Goal: Task Accomplishment & Management: Complete application form

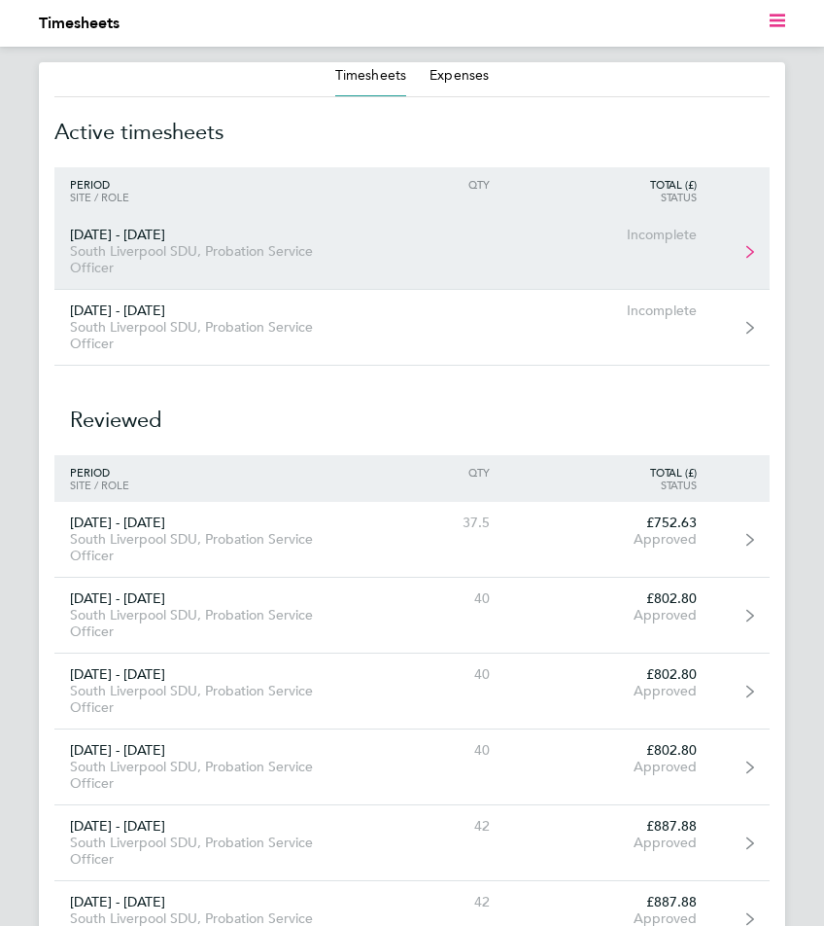
click at [269, 245] on div "South Liverpool SDU, Probation Service Officer" at bounding box center [211, 259] width 315 height 33
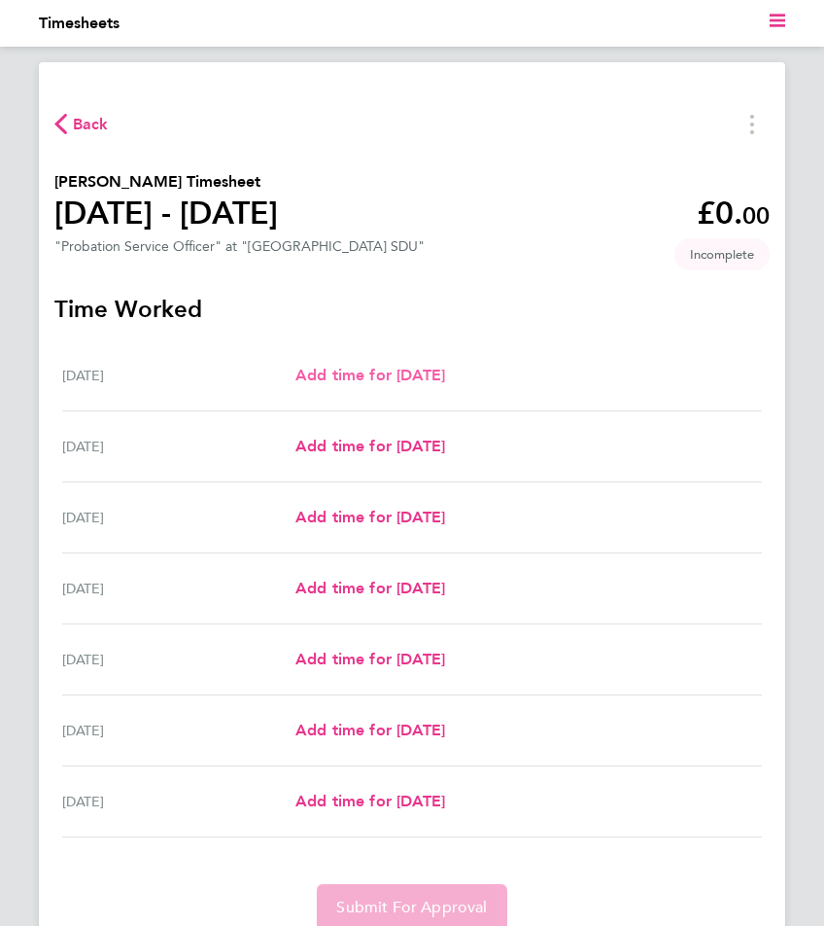
click at [445, 371] on span "Add time for [DATE]" at bounding box center [371, 375] width 150 height 18
select select "30"
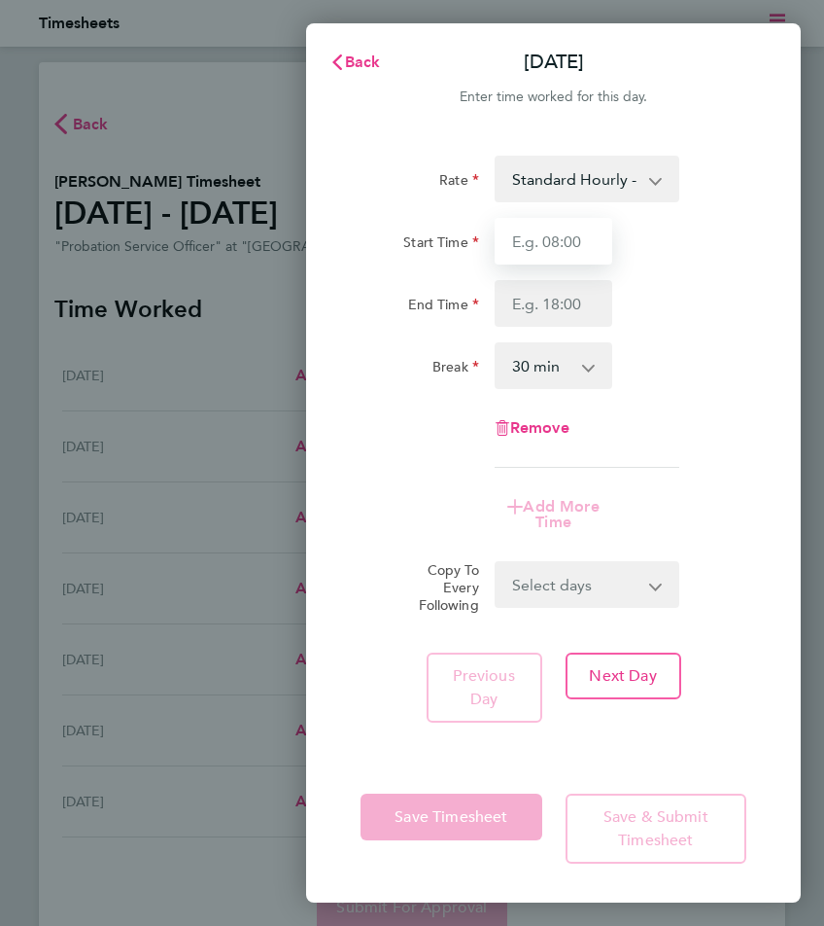
click at [571, 247] on input "Start Time" at bounding box center [554, 241] width 119 height 47
type input "09:00"
click at [579, 297] on input "End Time" at bounding box center [554, 303] width 119 height 47
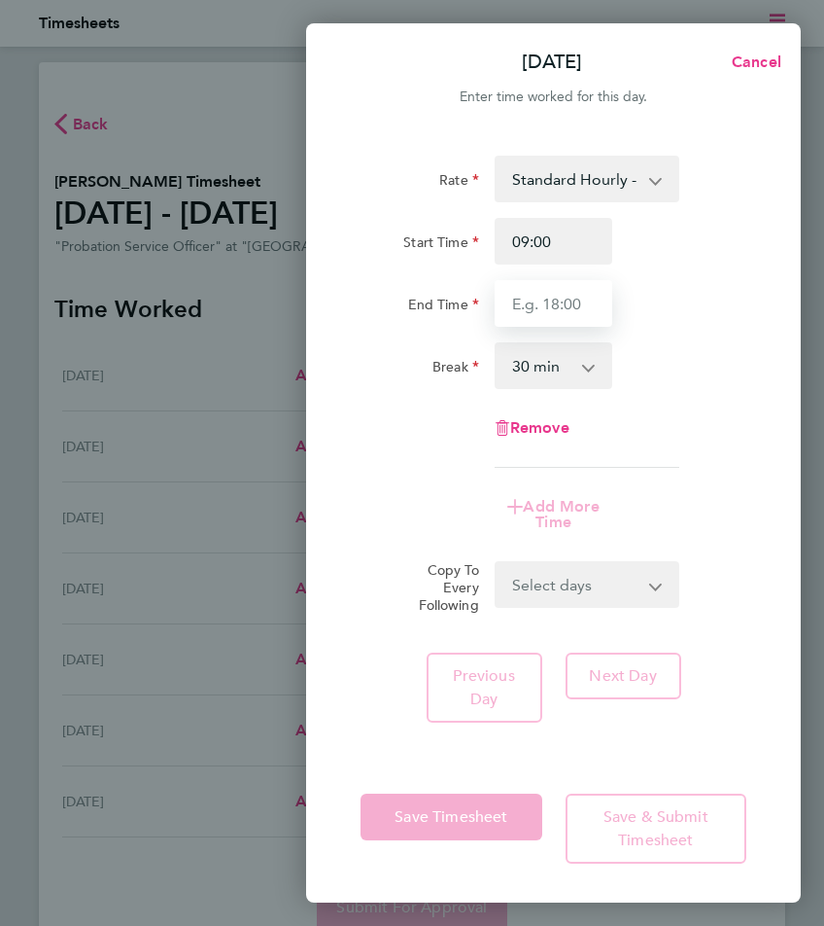
type input "17:00"
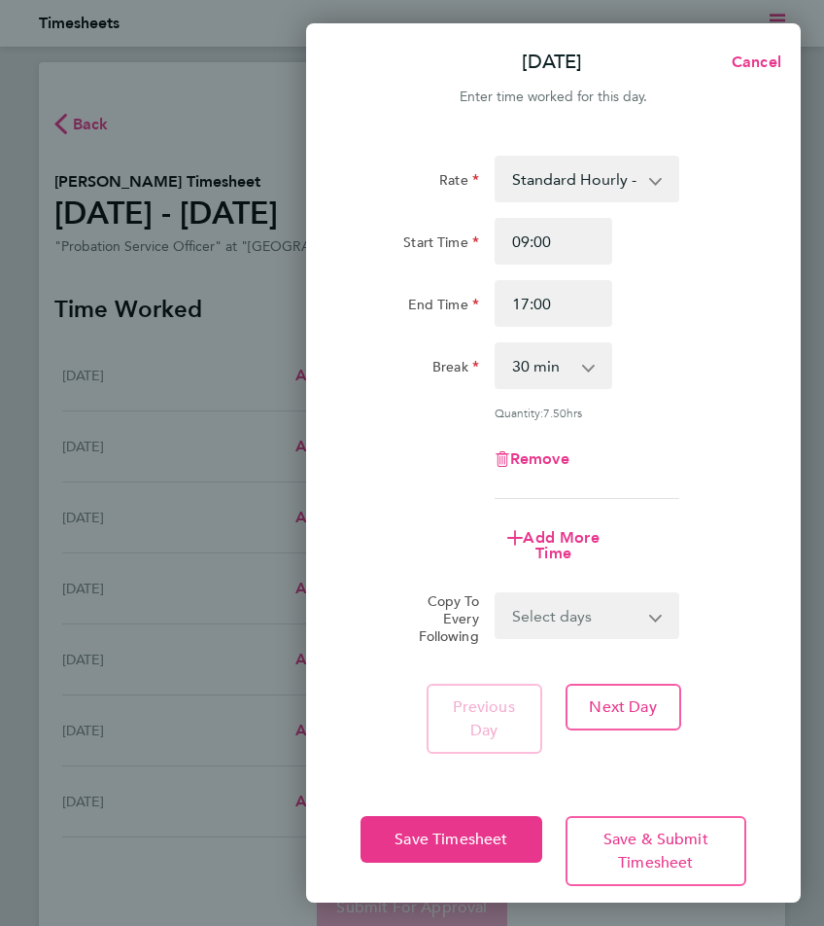
click at [583, 503] on app-timesheet-line-form-group "Rate Standard Hourly - 21.58 Start Time 09:00 End Time 17:00 Break 0 min 15 min…" at bounding box center [554, 366] width 386 height 421
click at [642, 697] on span "Next Day" at bounding box center [622, 706] width 67 height 19
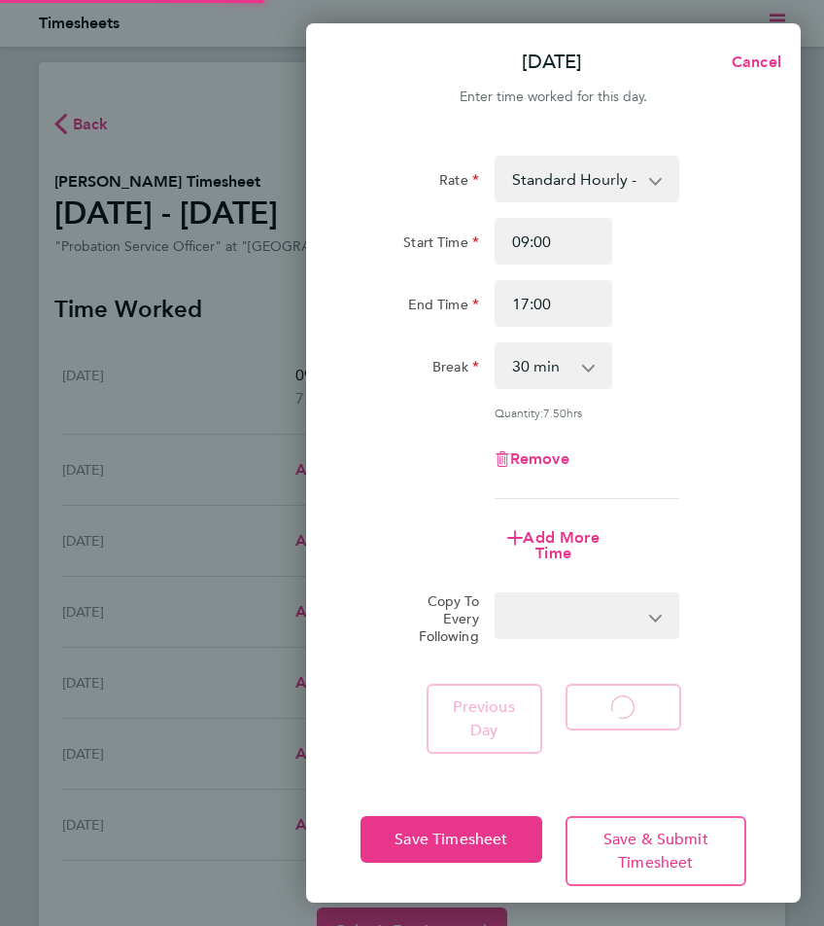
select select "30"
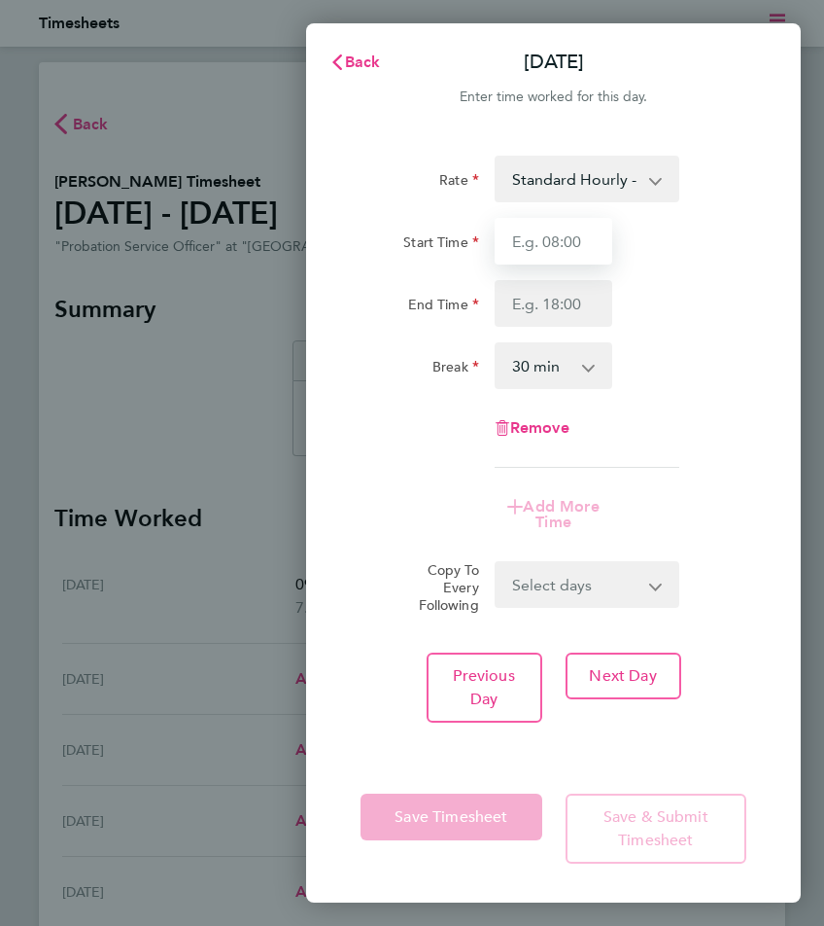
click at [579, 236] on input "Start Time" at bounding box center [554, 241] width 119 height 47
type input "09:00"
click at [569, 307] on input "End Time" at bounding box center [554, 303] width 119 height 47
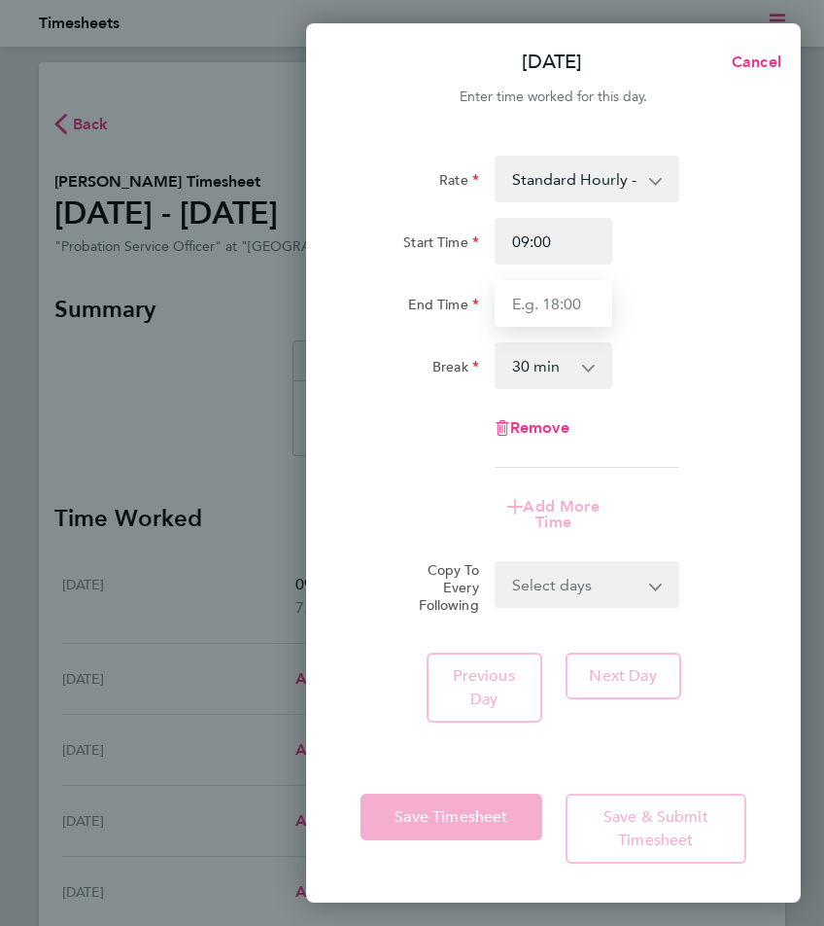
type input "17:00"
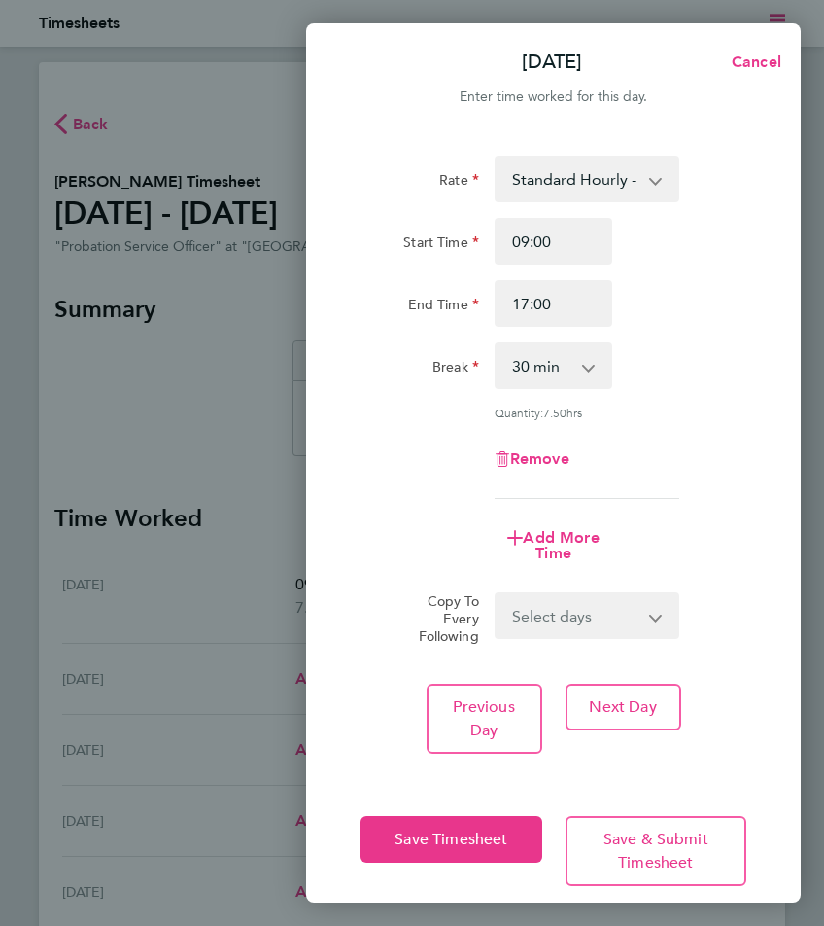
click at [578, 486] on app-timesheet-line-form-group "Rate Standard Hourly - 21.58 Start Time 09:00 End Time 17:00 Break 0 min 15 min…" at bounding box center [554, 366] width 386 height 421
click at [629, 702] on span "Next Day" at bounding box center [622, 706] width 67 height 19
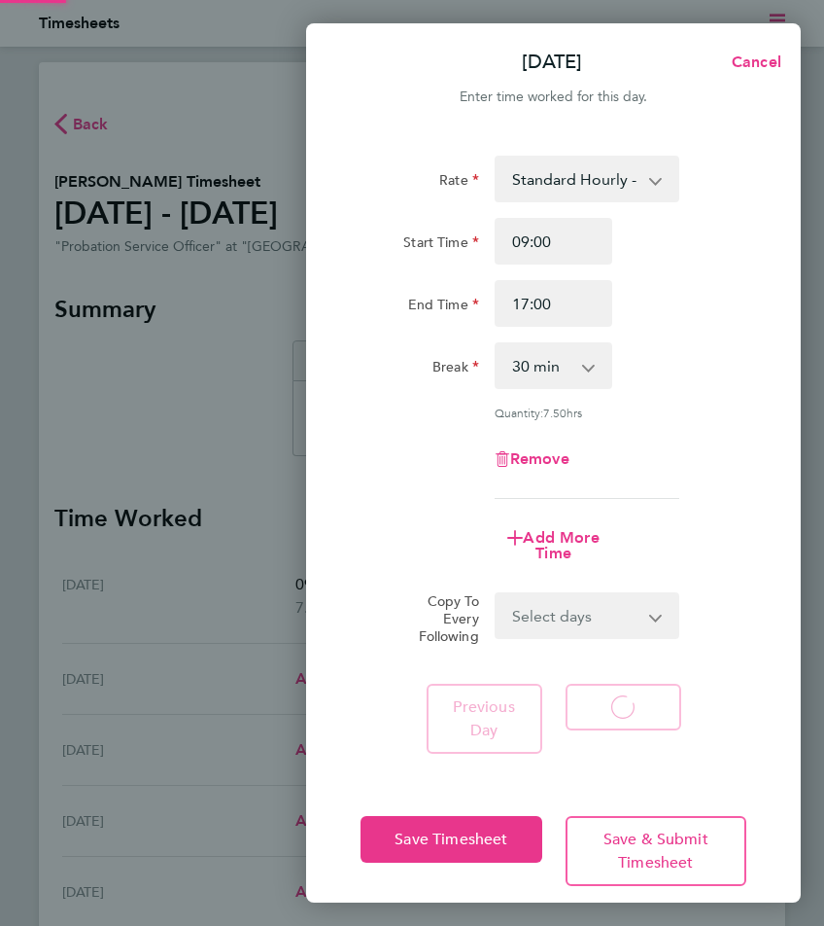
select select "30"
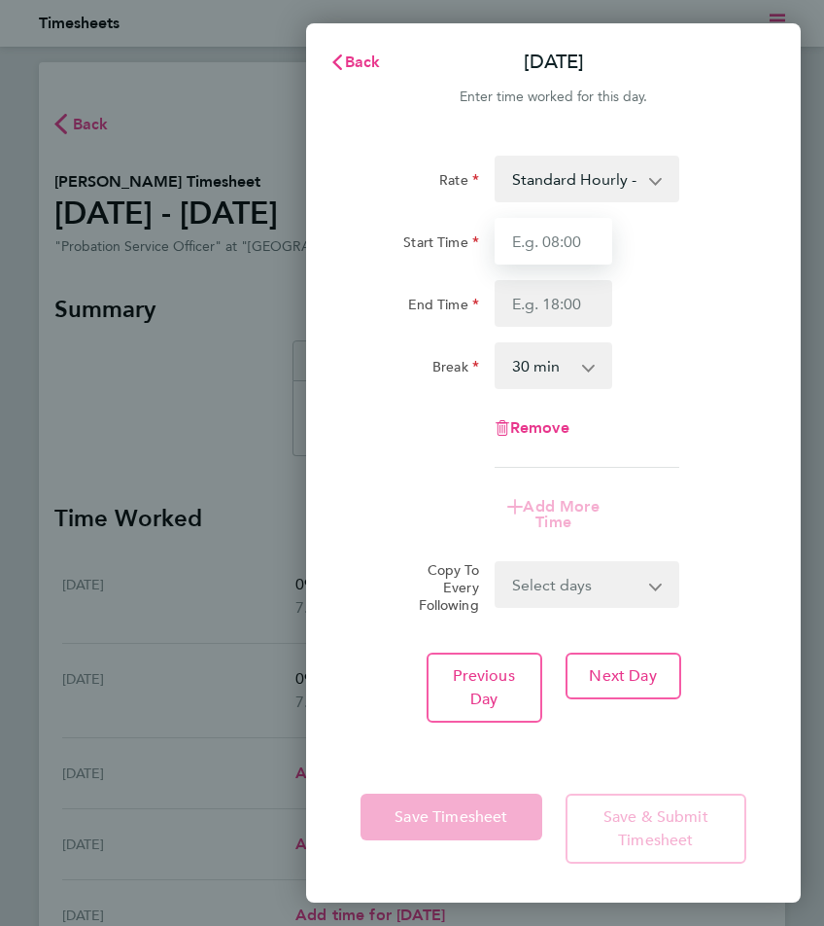
click at [575, 242] on input "Start Time" at bounding box center [554, 241] width 119 height 47
type input "09:00"
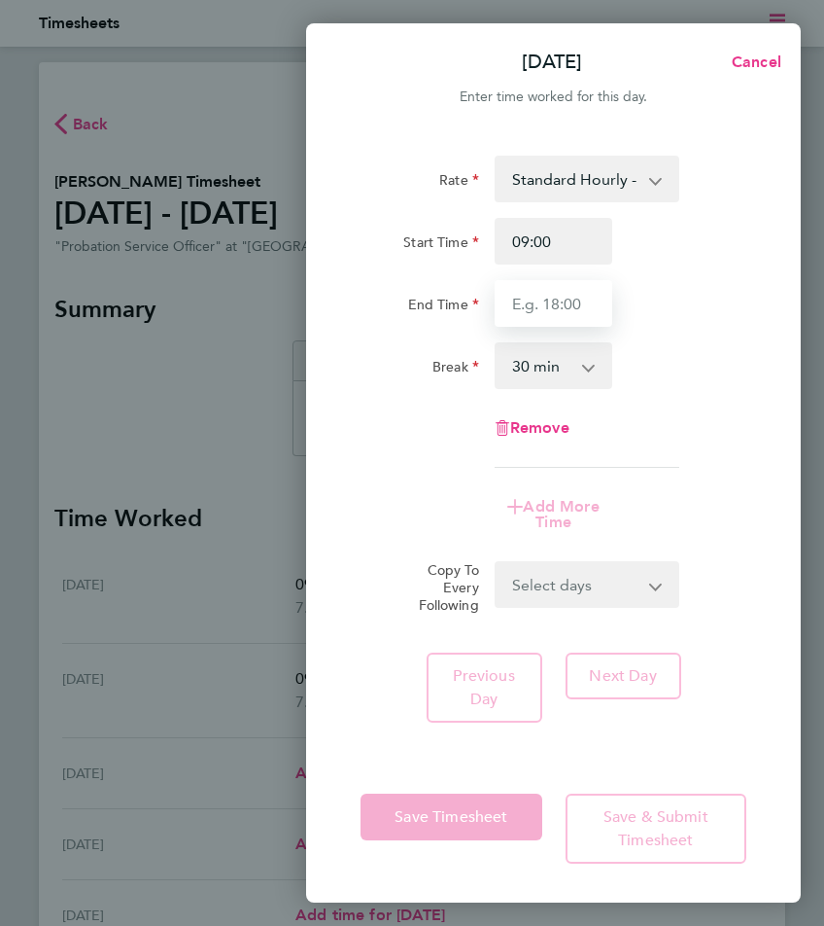
click at [565, 301] on input "End Time" at bounding box center [554, 303] width 119 height 47
type input "17:00"
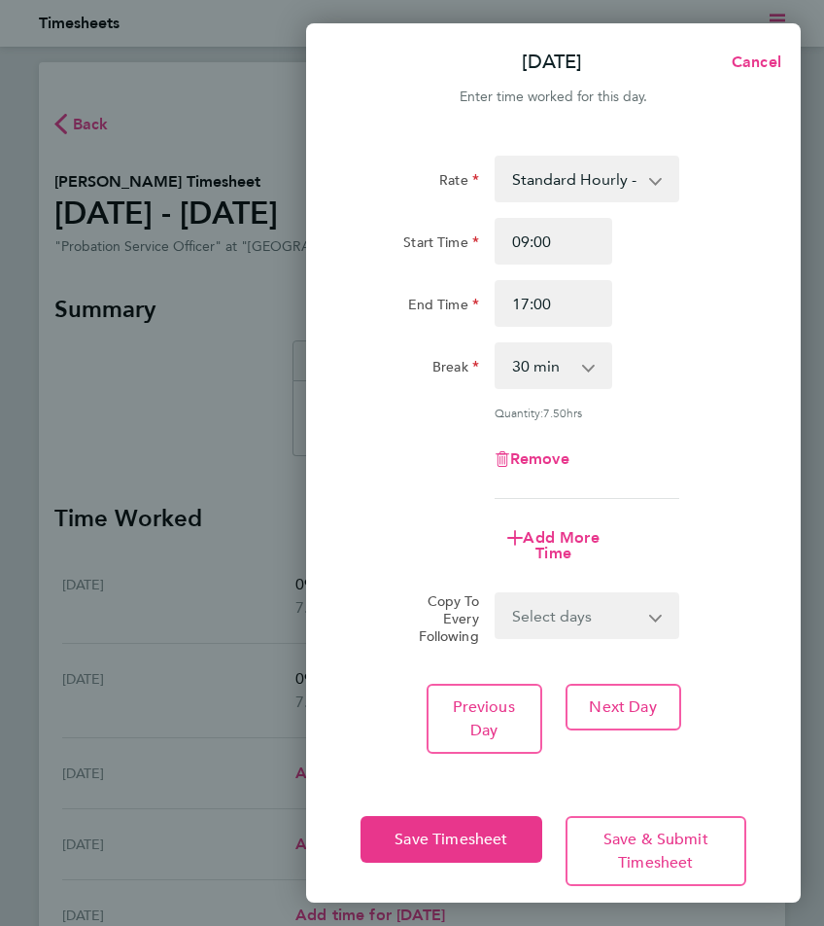
click at [563, 500] on app-timesheet-line-form-group "Rate Standard Hourly - 21.58 Start Time 09:00 End Time 17:00 Break 0 min 15 min…" at bounding box center [554, 366] width 386 height 421
click at [641, 702] on span "Next Day" at bounding box center [622, 706] width 67 height 19
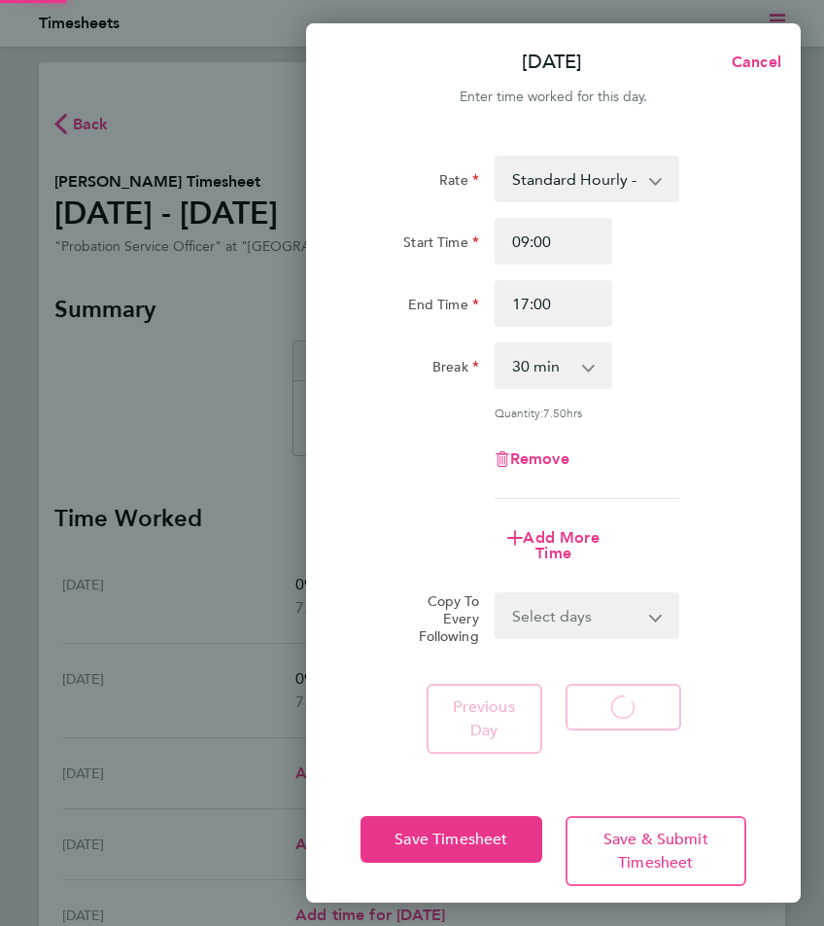
select select "30"
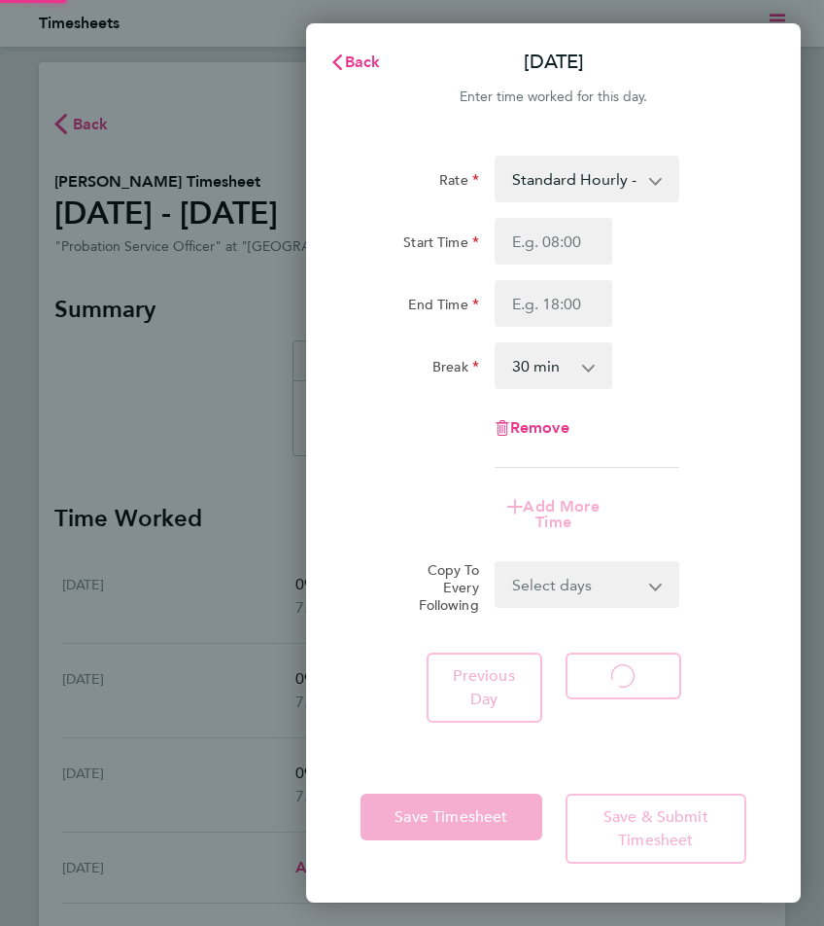
select select "30"
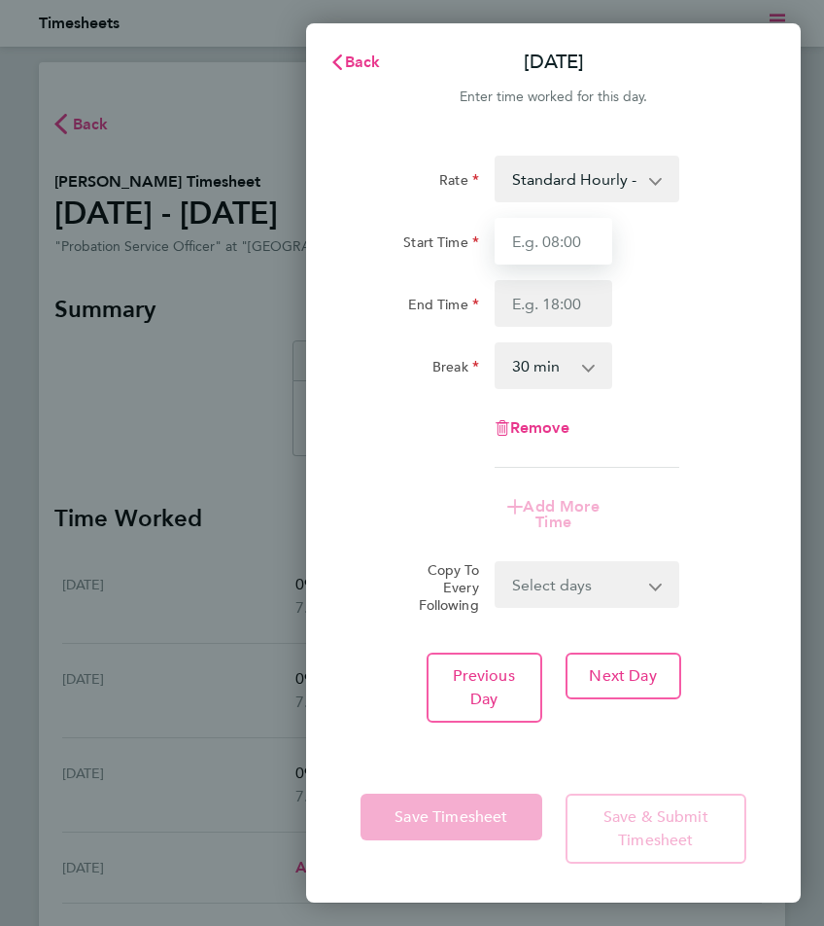
click at [586, 237] on input "Start Time" at bounding box center [554, 241] width 119 height 47
type input "09:00"
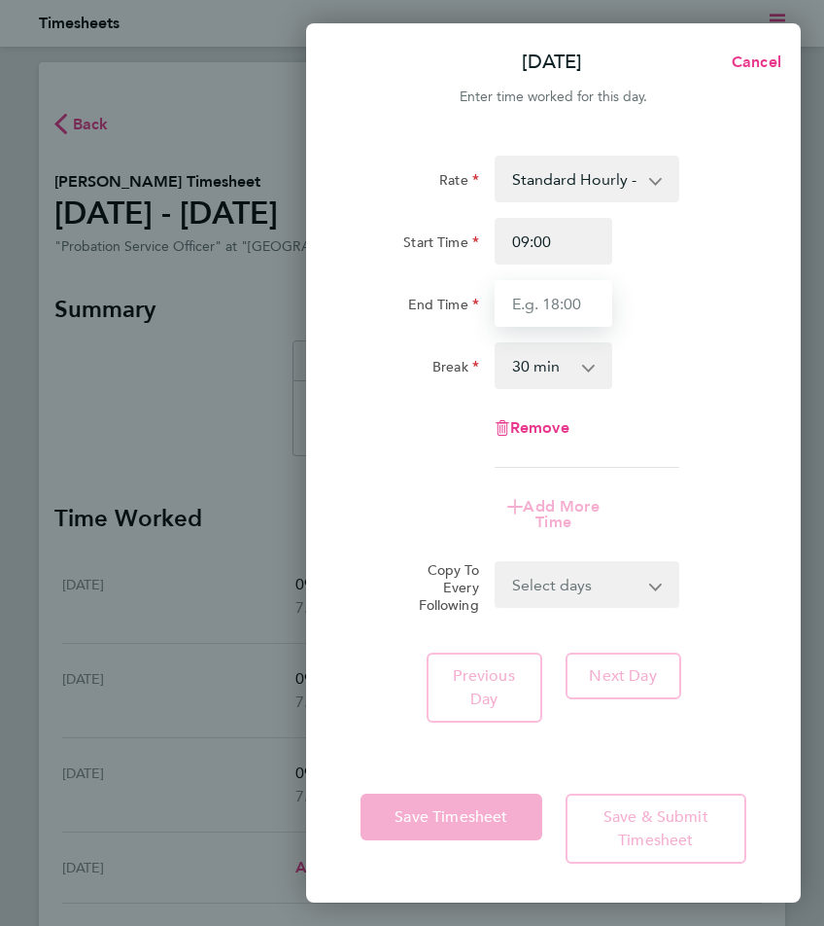
click at [569, 315] on input "End Time" at bounding box center [554, 303] width 119 height 47
type input "17:00"
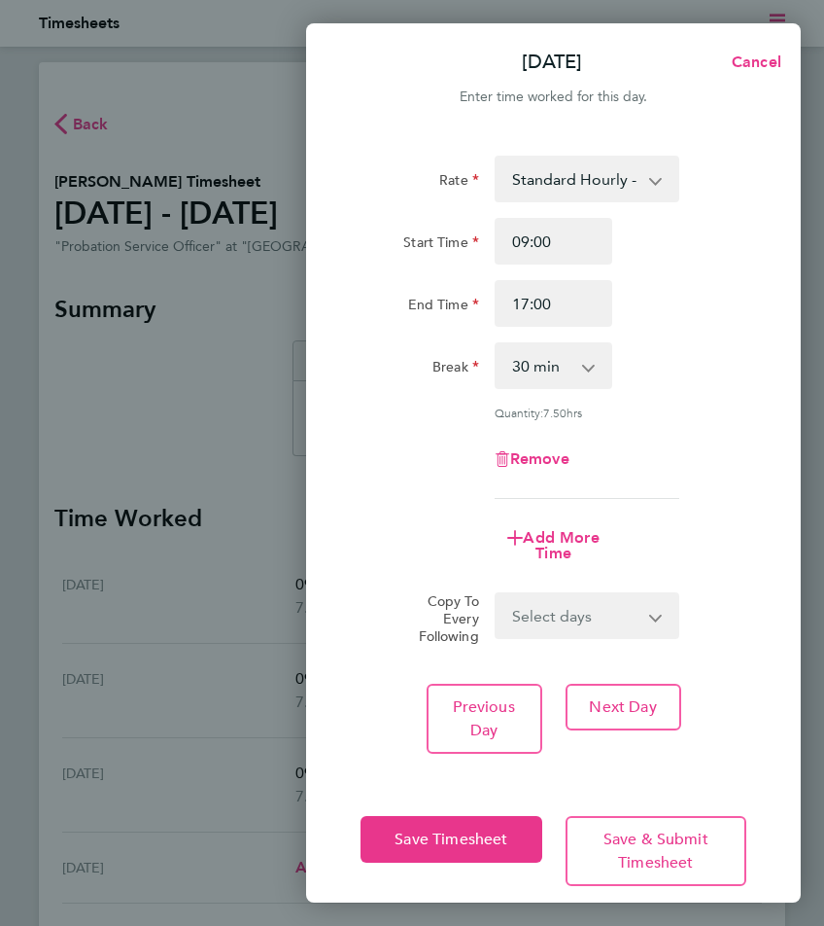
click at [616, 509] on app-timesheet-line-form-group "Rate Standard Hourly - 21.58 Start Time 09:00 End Time 17:00 Break 0 min 15 min…" at bounding box center [554, 366] width 386 height 421
click at [641, 699] on span "Next Day" at bounding box center [622, 706] width 67 height 19
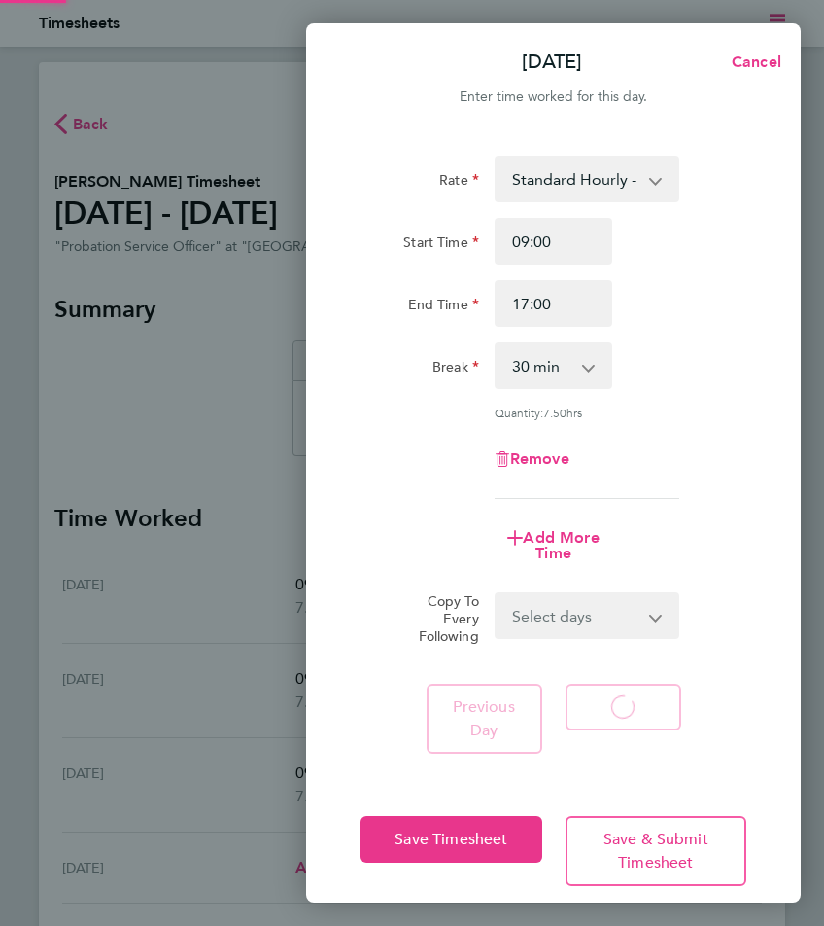
select select "30"
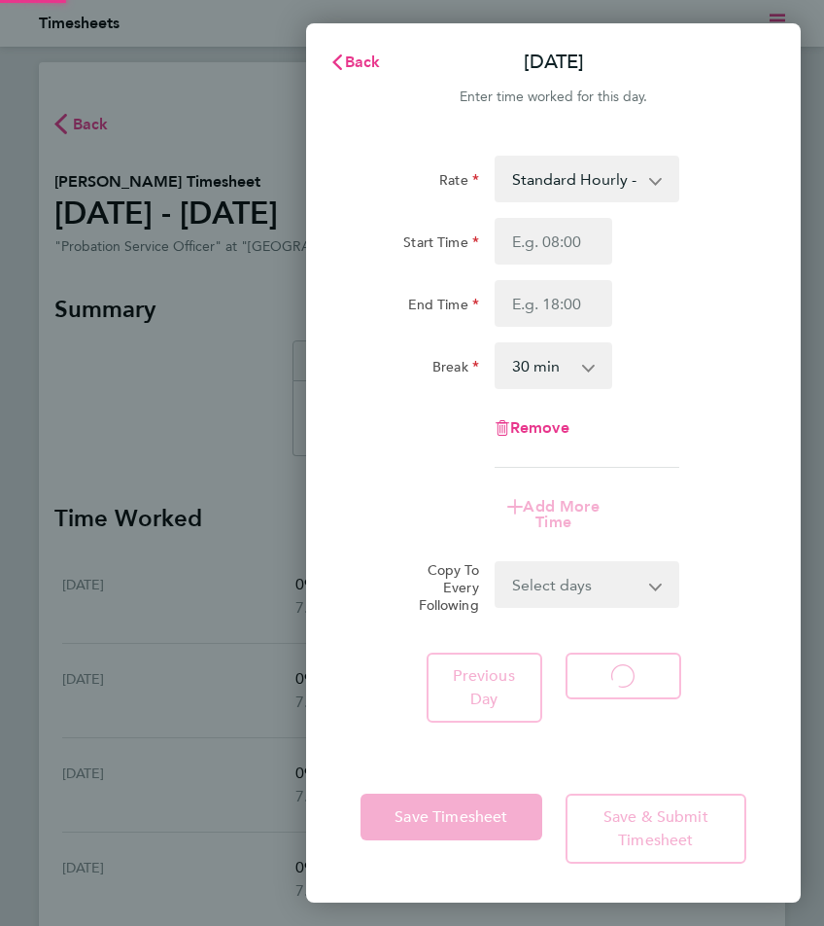
select select "30"
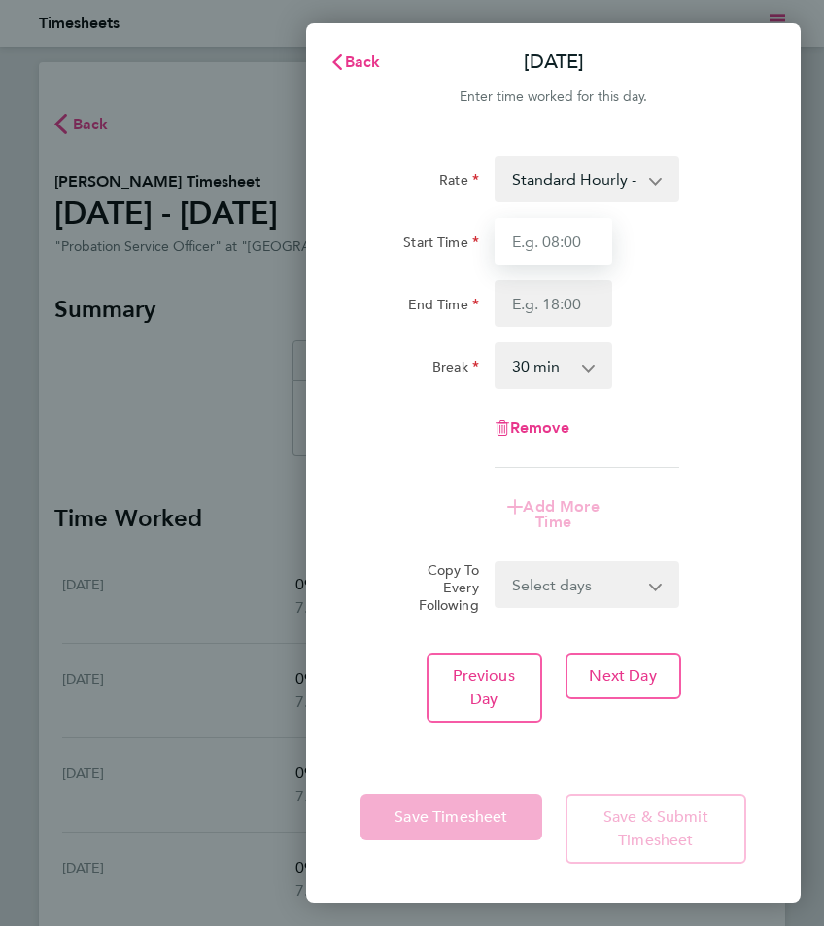
click at [560, 245] on input "Start Time" at bounding box center [554, 241] width 119 height 47
type input "09:00"
click at [573, 304] on input "End Time" at bounding box center [554, 303] width 119 height 47
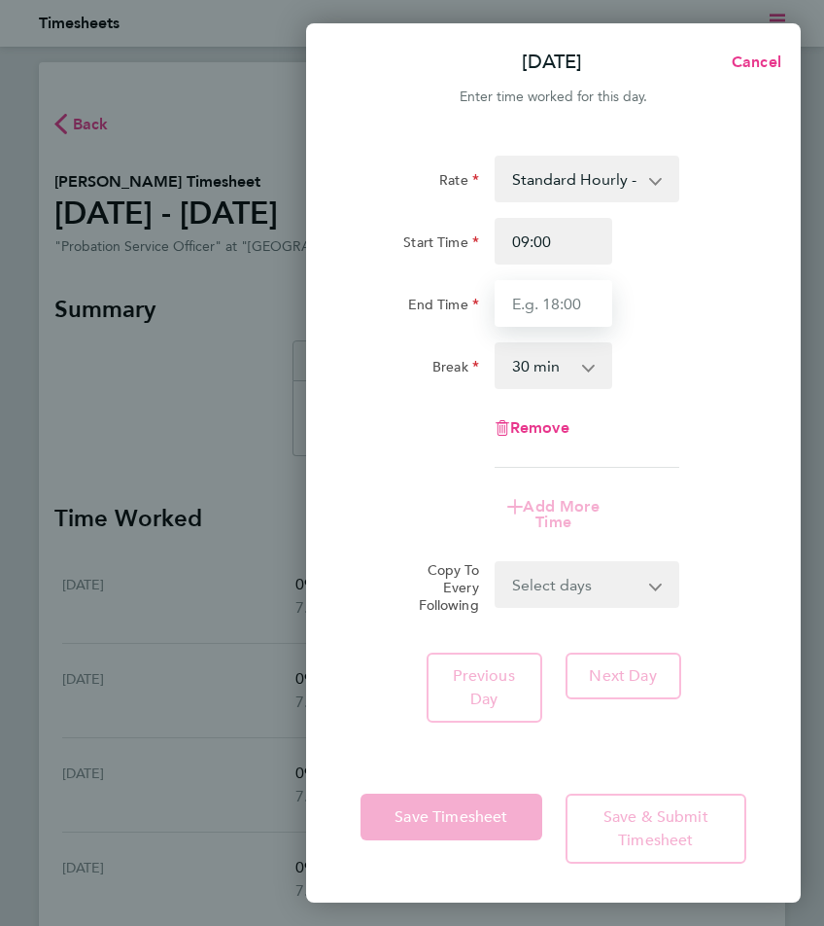
type input "17:00"
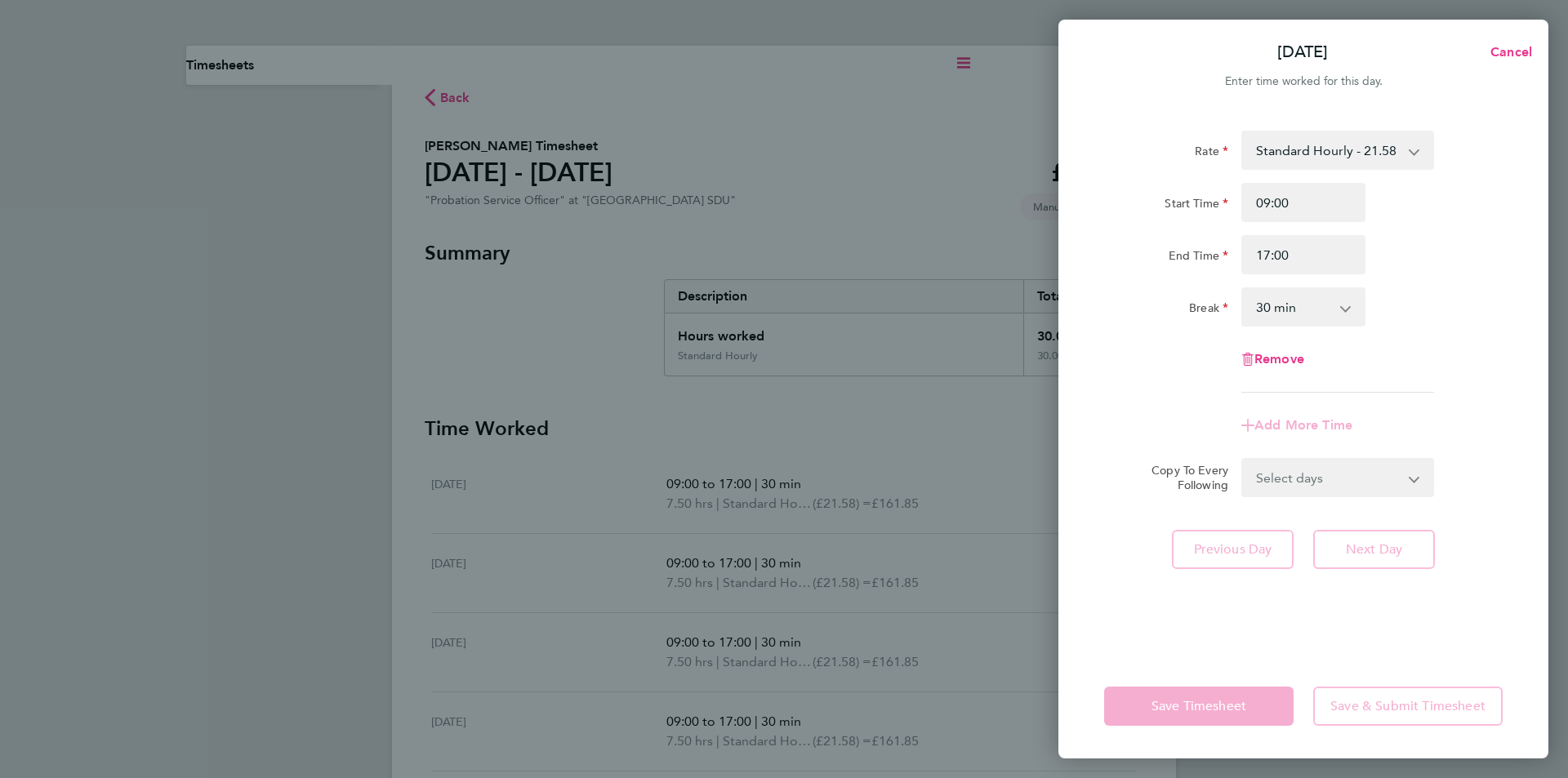
click at [691, 430] on div "Add More Time" at bounding box center [1303, 425] width 137 height 39
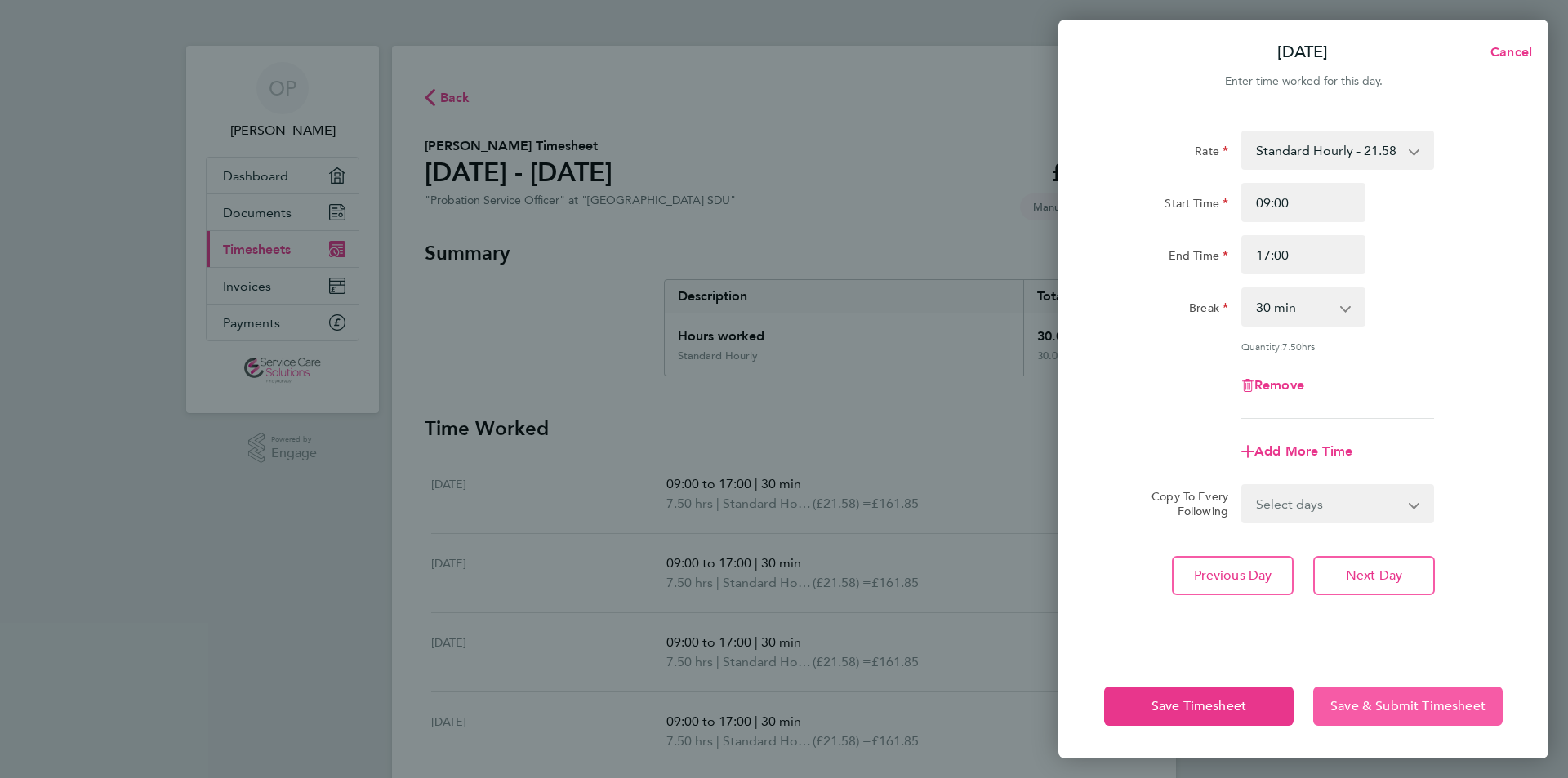
click at [691, 711] on span "Save & Submit Timesheet" at bounding box center [1408, 706] width 155 height 16
